Goal: Transaction & Acquisition: Purchase product/service

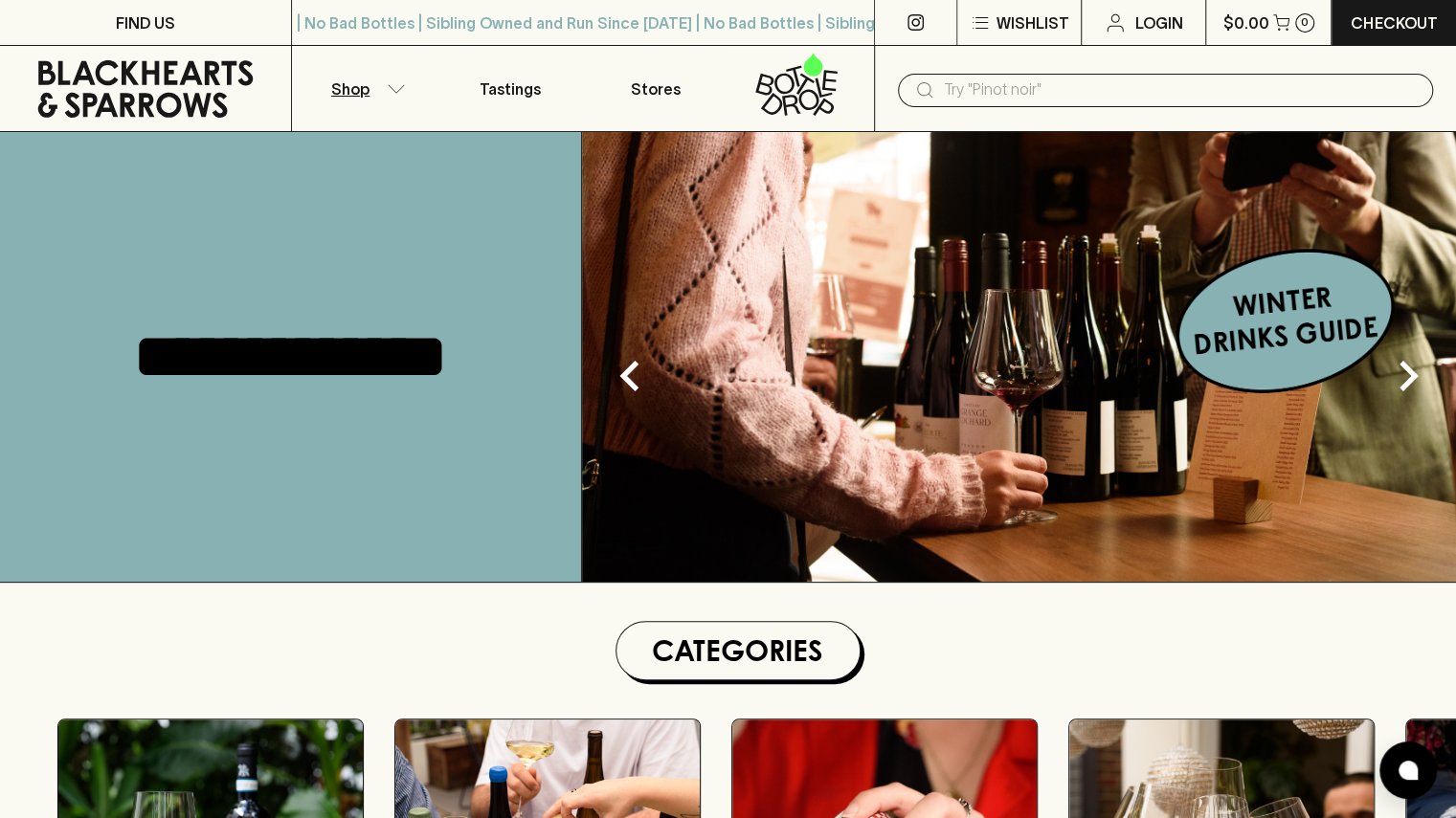
click at [392, 95] on button "Shop" at bounding box center [365, 88] width 146 height 85
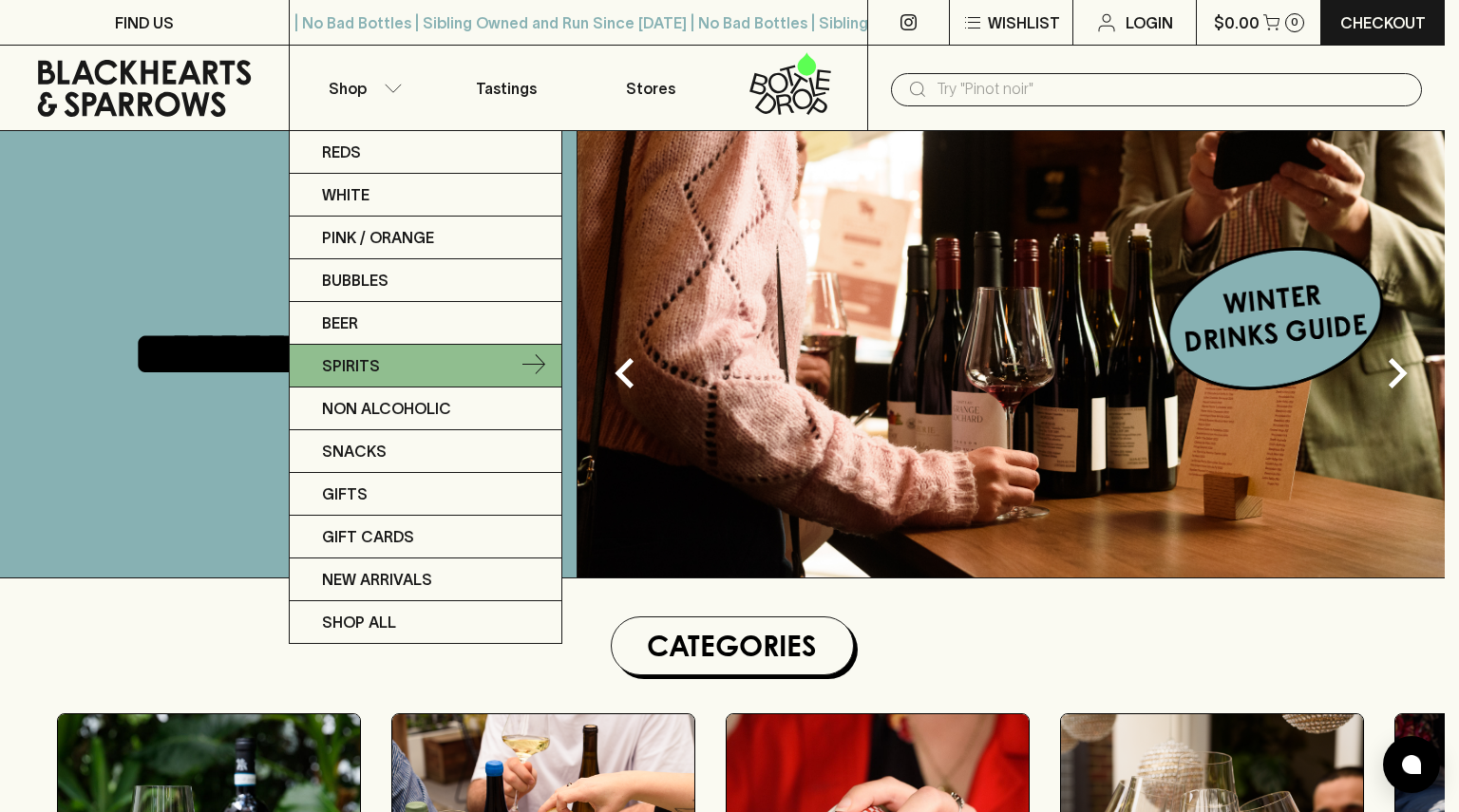
click at [369, 361] on p "Spirits" at bounding box center [351, 366] width 58 height 23
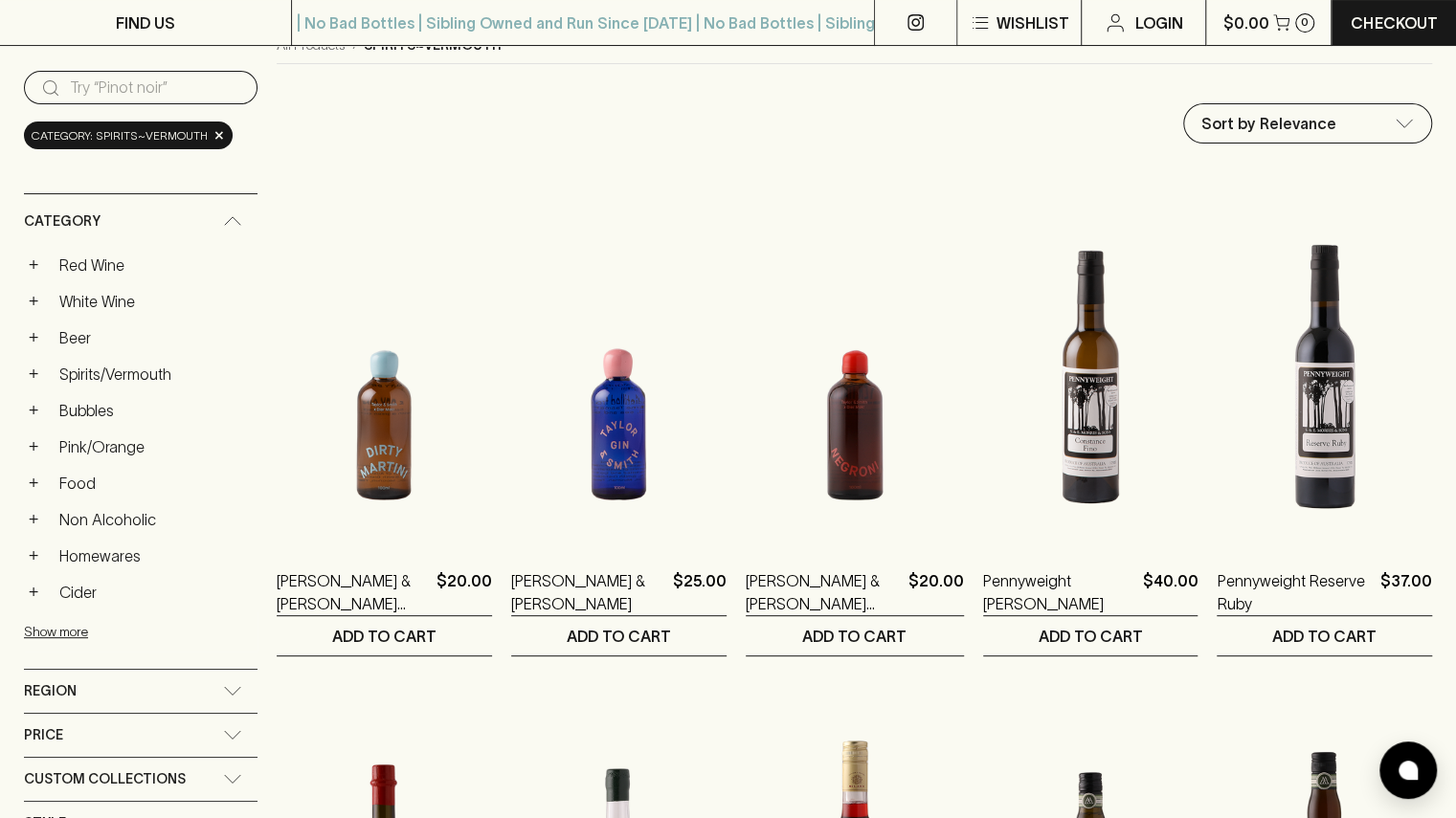
scroll to position [181, 0]
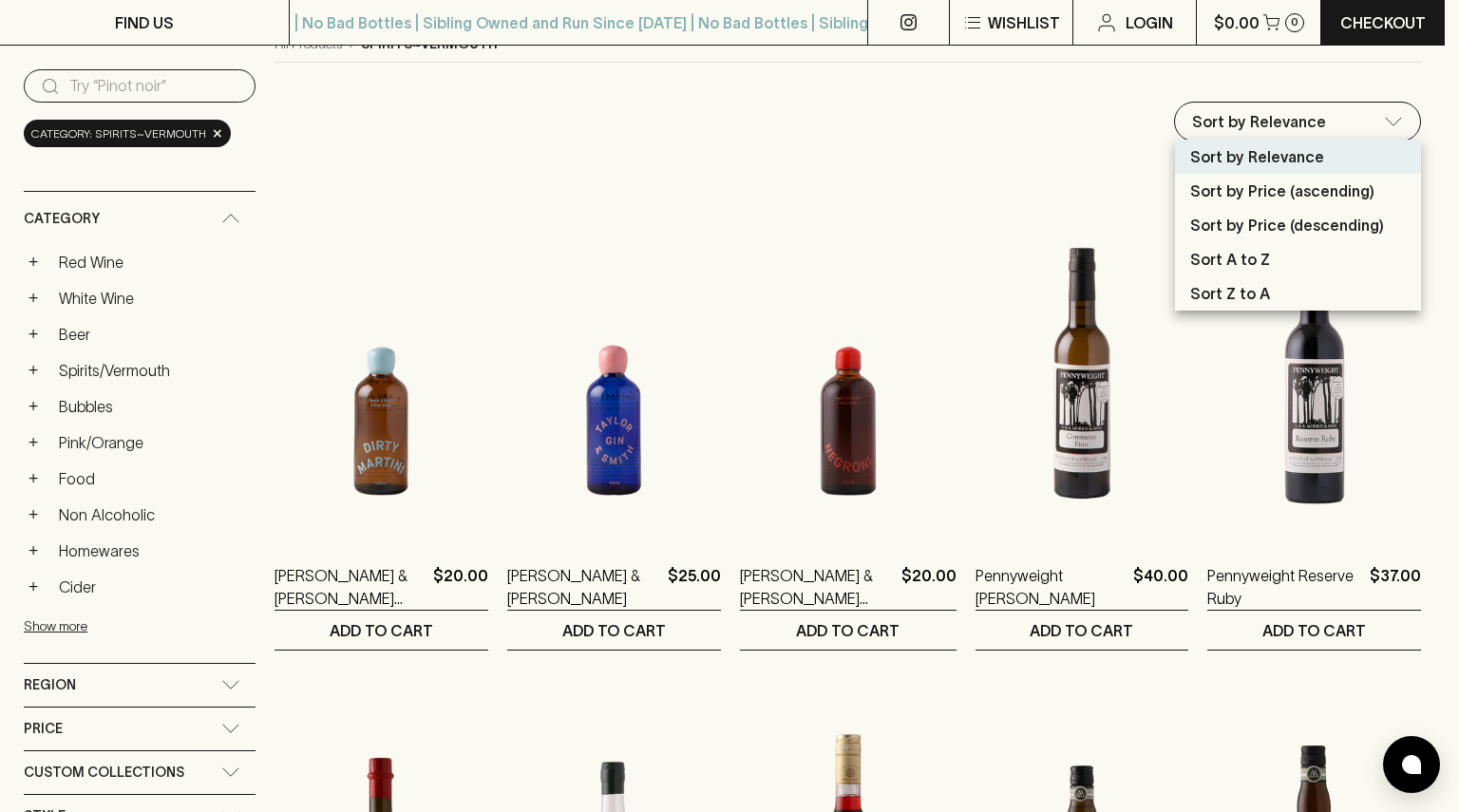
click at [1306, 226] on p "Sort by Price (descending)" at bounding box center [1287, 225] width 194 height 23
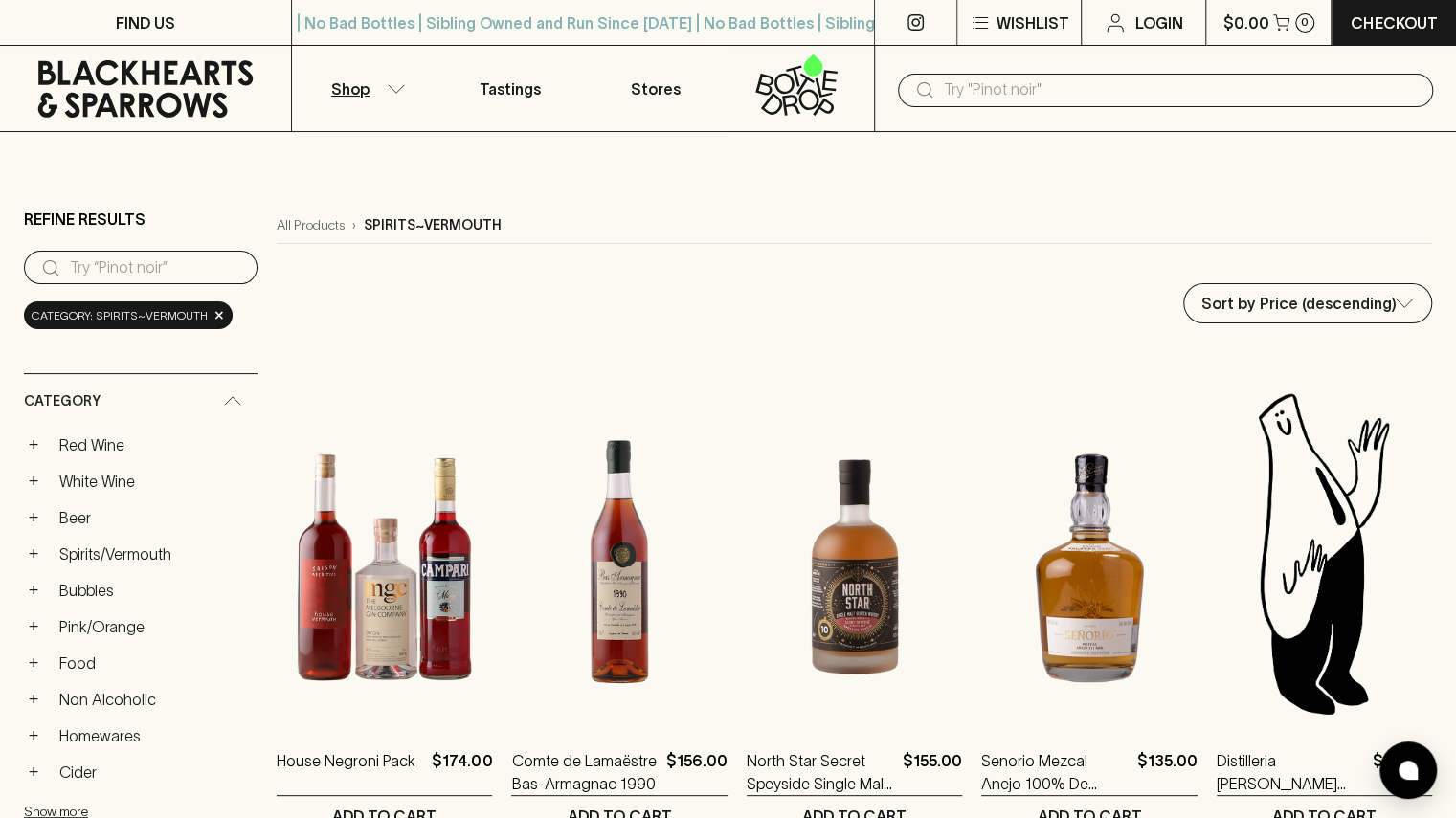
click at [373, 97] on button "Shop" at bounding box center [365, 88] width 146 height 85
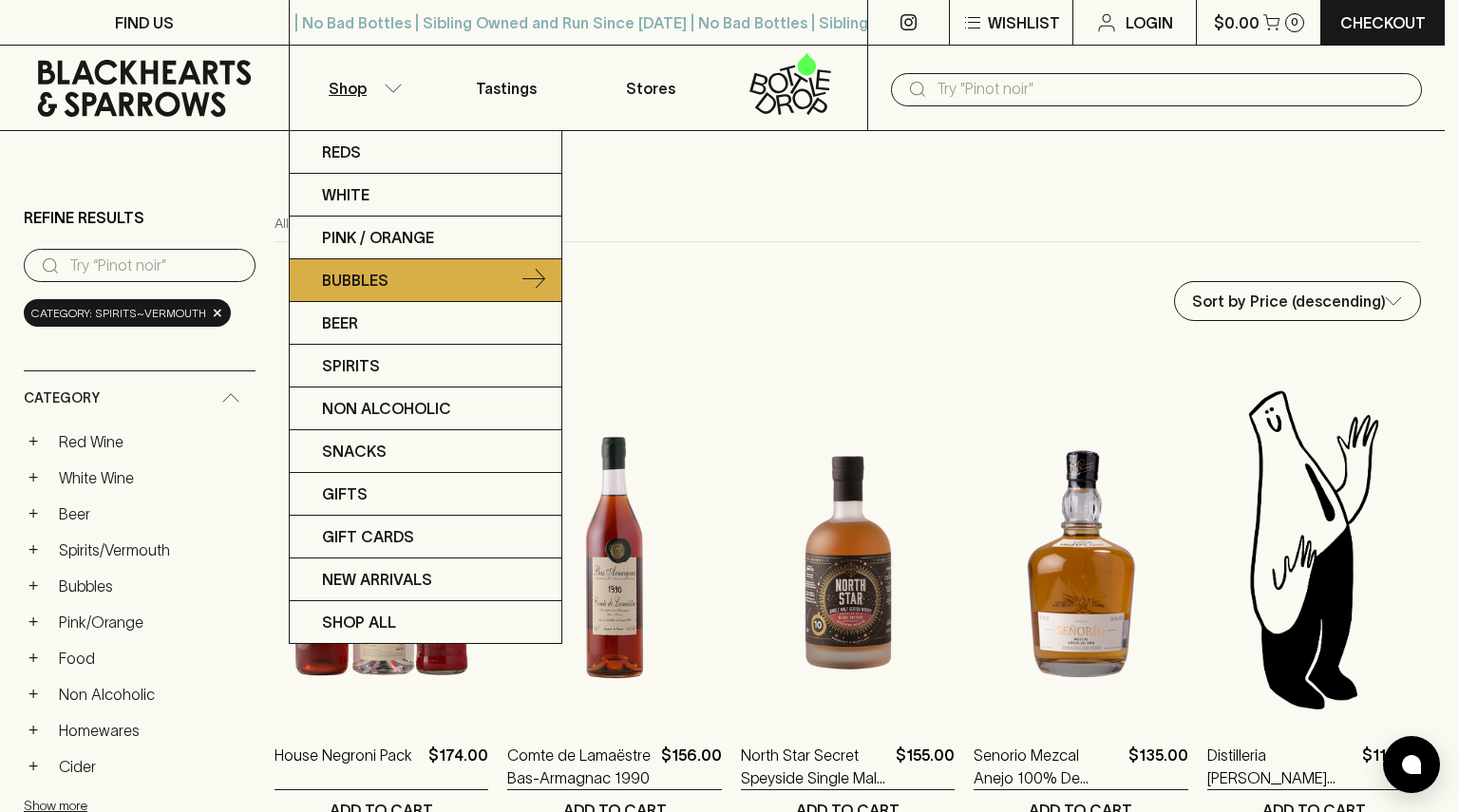
click at [383, 275] on p "Bubbles" at bounding box center [355, 280] width 66 height 23
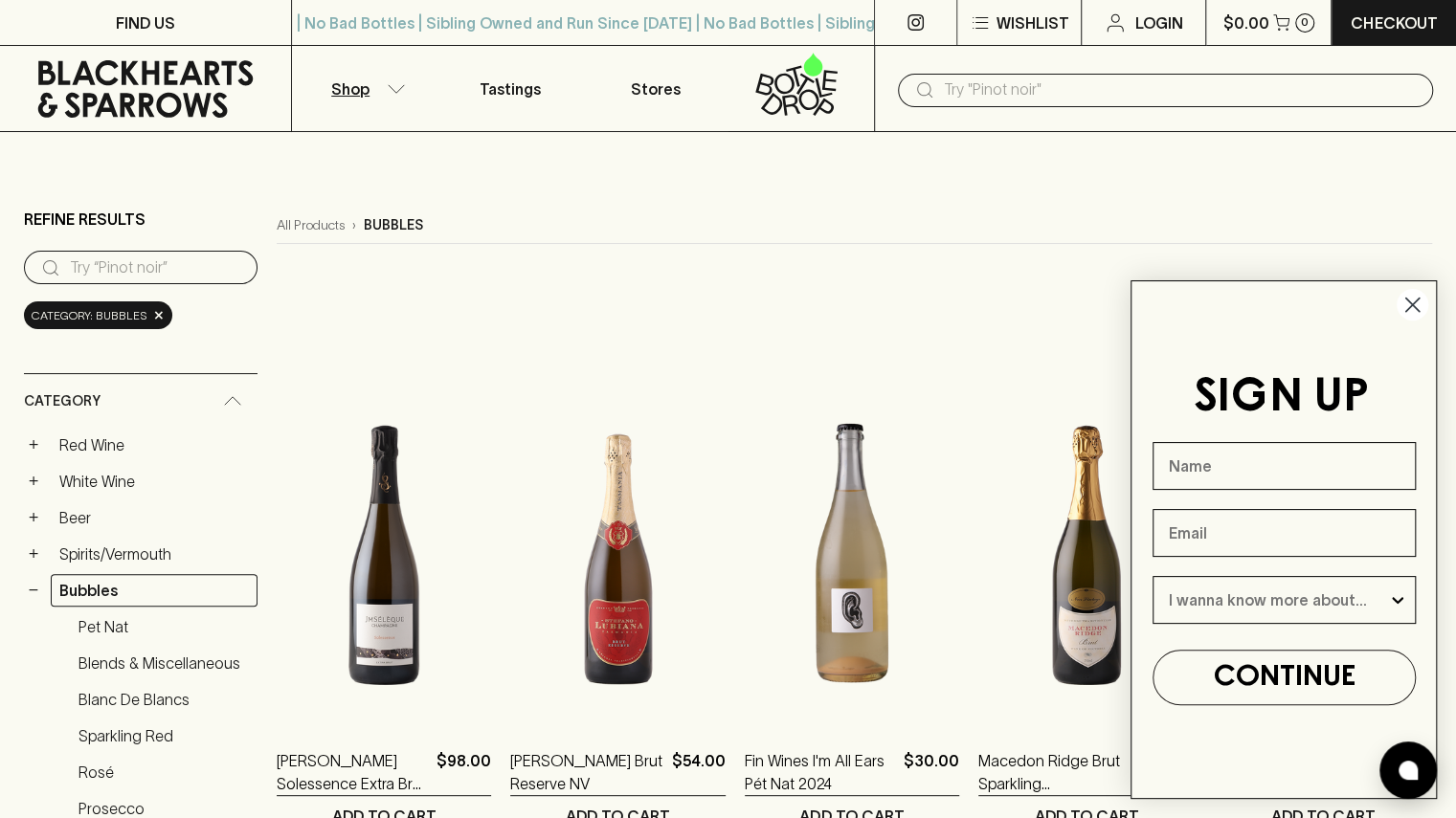
click at [1407, 312] on circle "Close dialog" at bounding box center [1412, 304] width 32 height 32
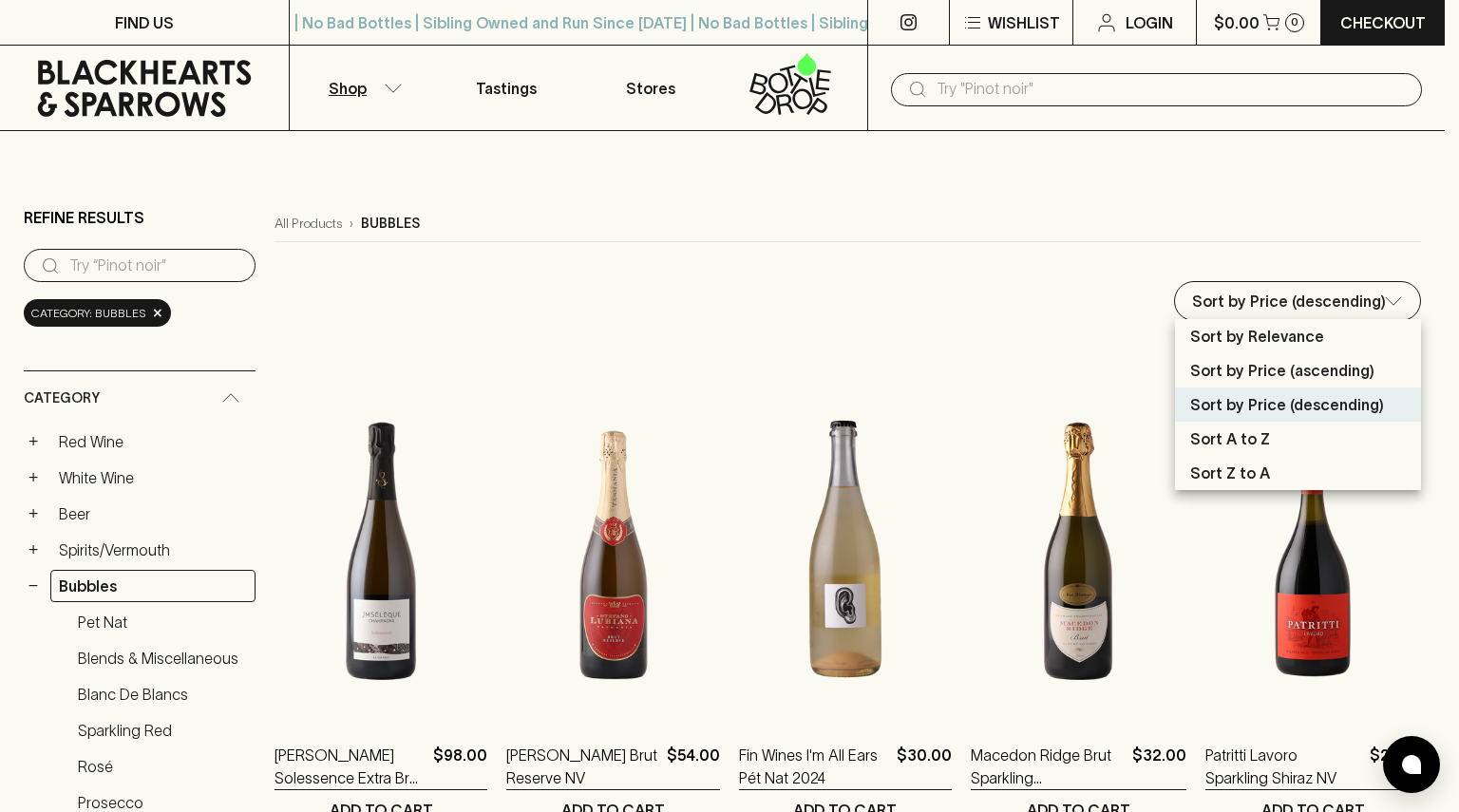
click at [1041, 276] on div at bounding box center [730, 406] width 1459 height 812
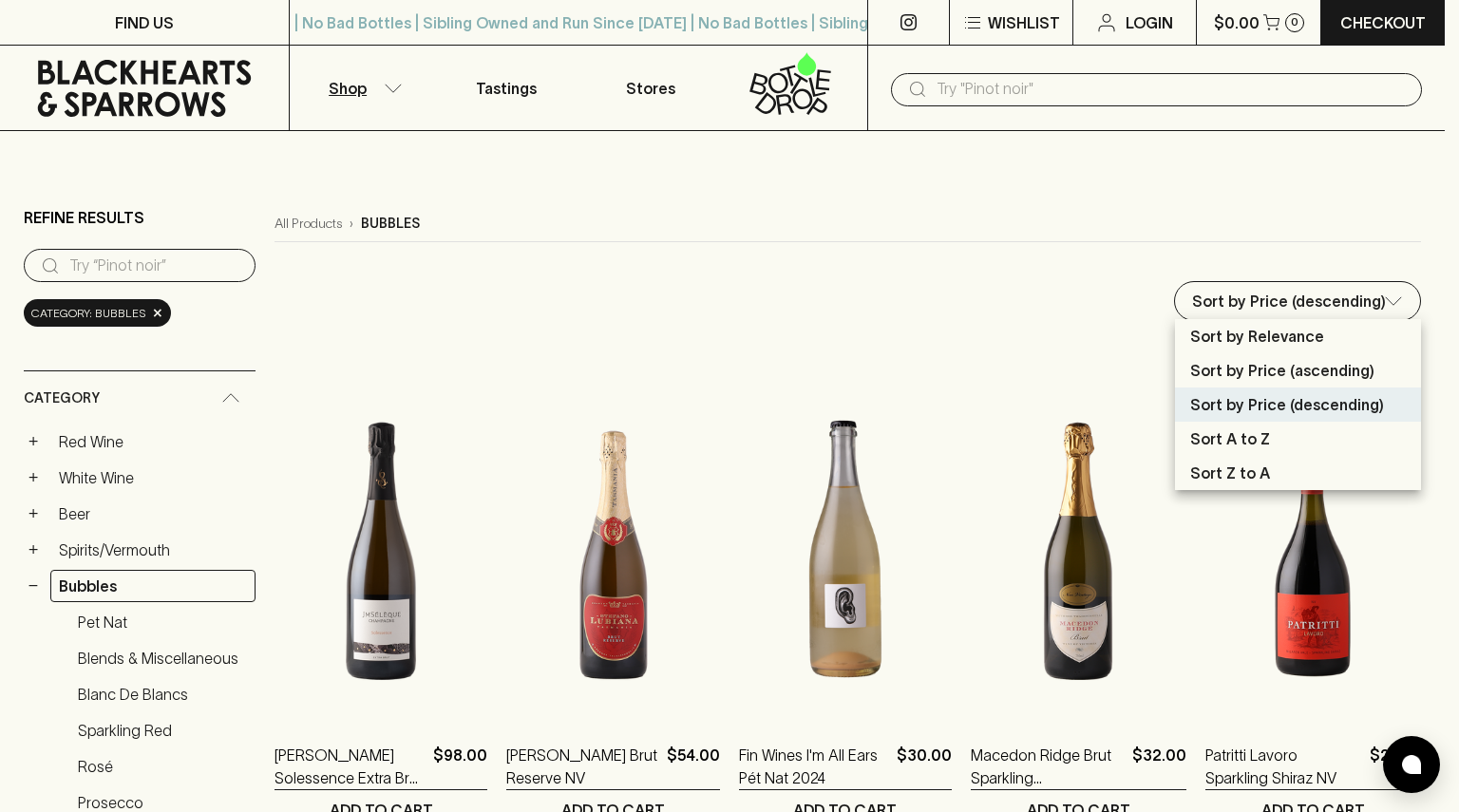
click at [1339, 382] on li "Sort by Price (ascending)" at bounding box center [1298, 370] width 246 height 34
type input "price:asc"
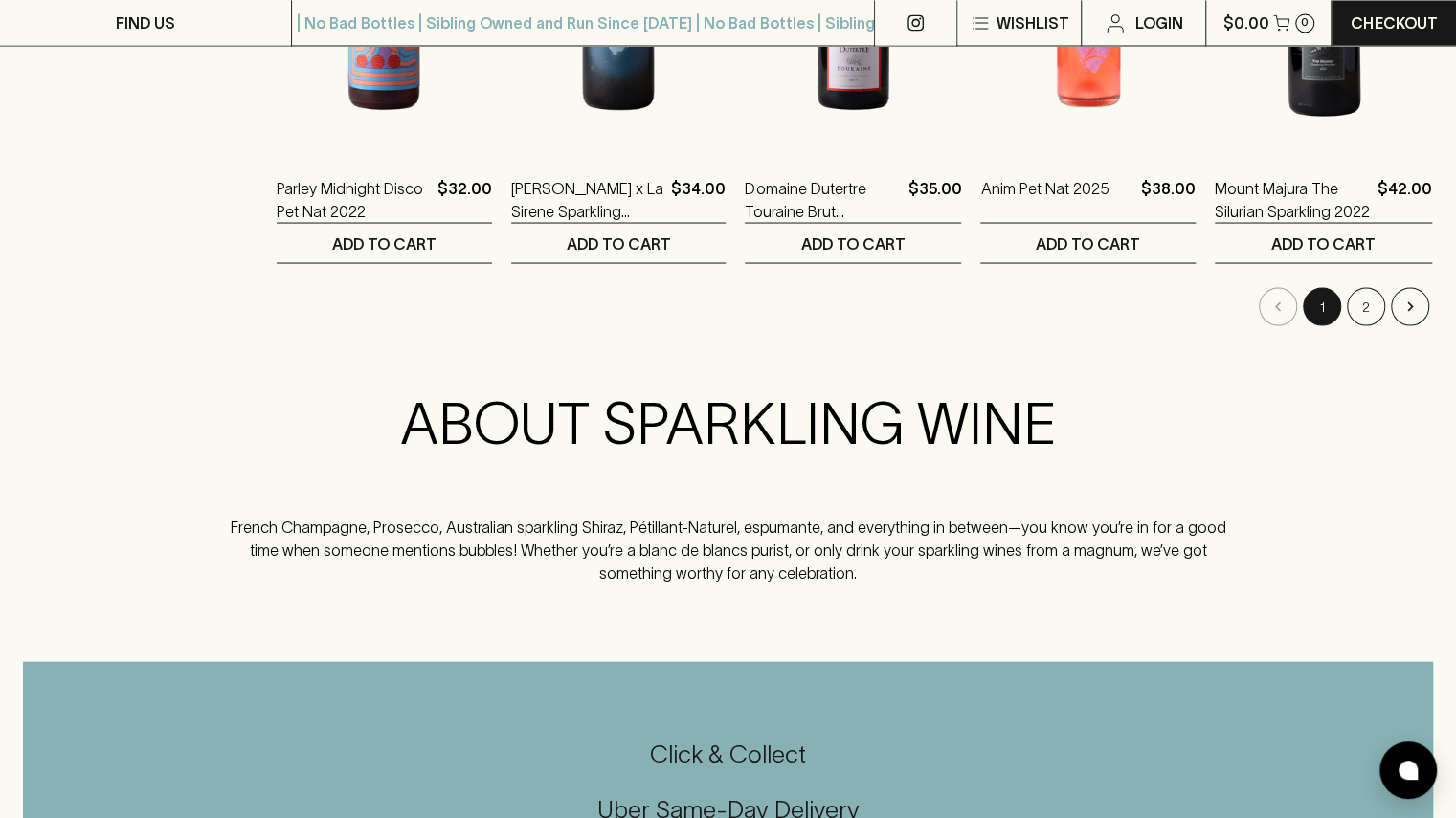
scroll to position [2065, 0]
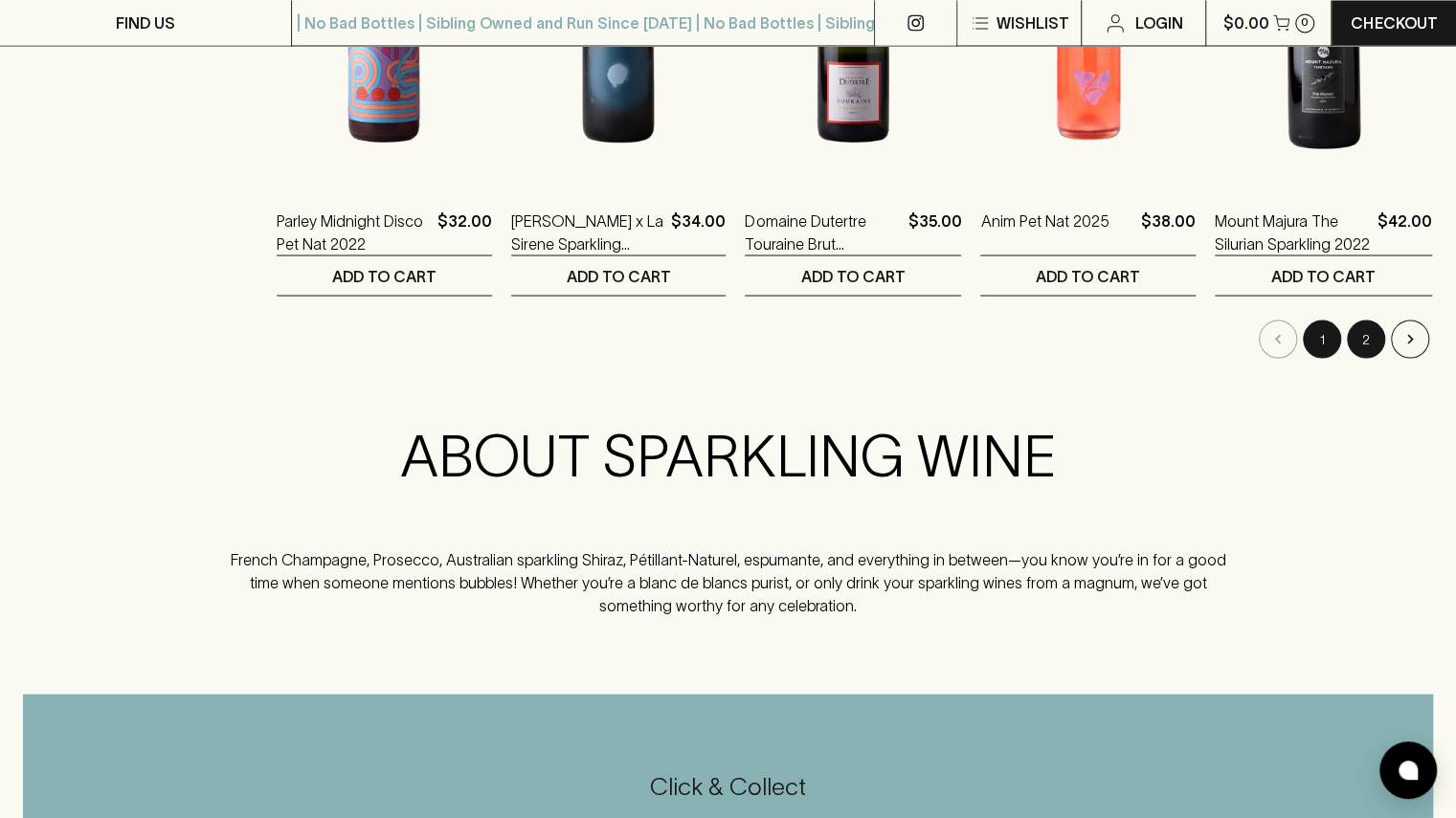
click at [1371, 328] on button "2" at bounding box center [1366, 339] width 38 height 38
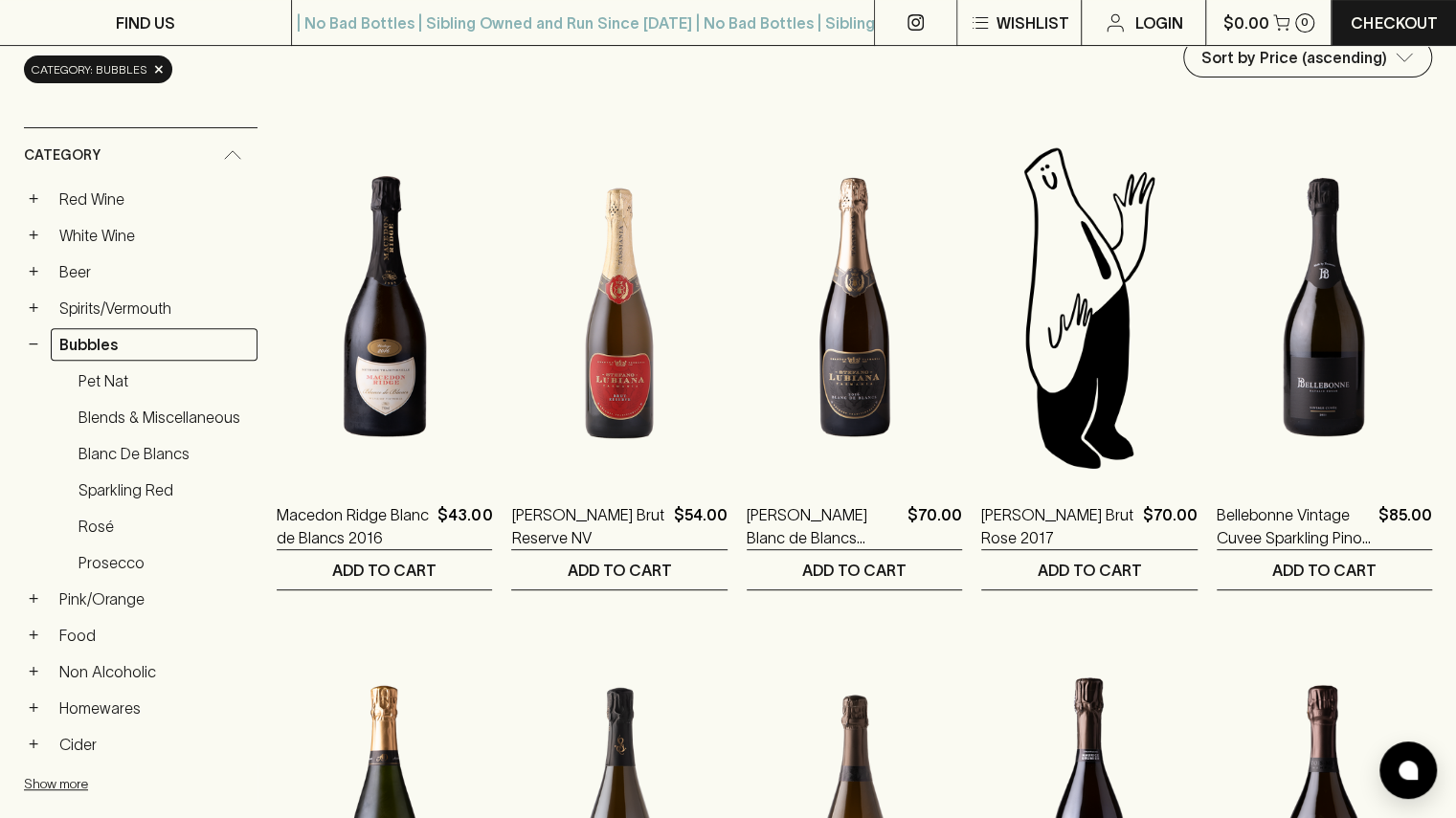
scroll to position [243, 0]
